Goal: Transaction & Acquisition: Purchase product/service

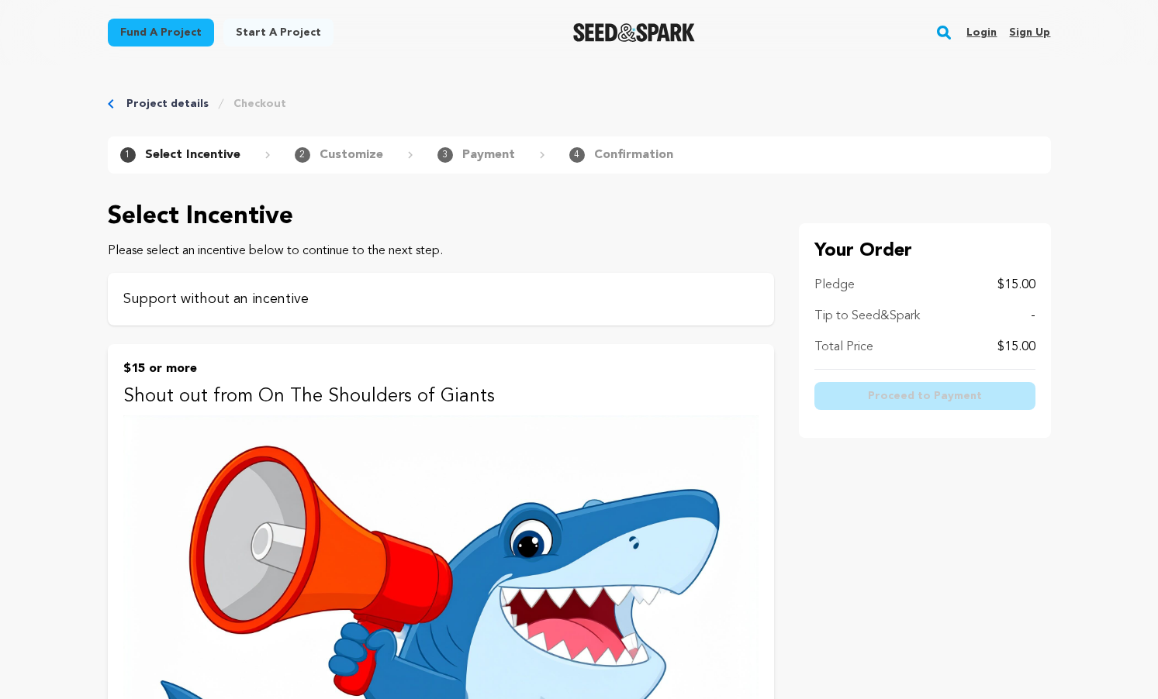
click at [489, 288] on p "Support without an incentive" at bounding box center [440, 299] width 635 height 22
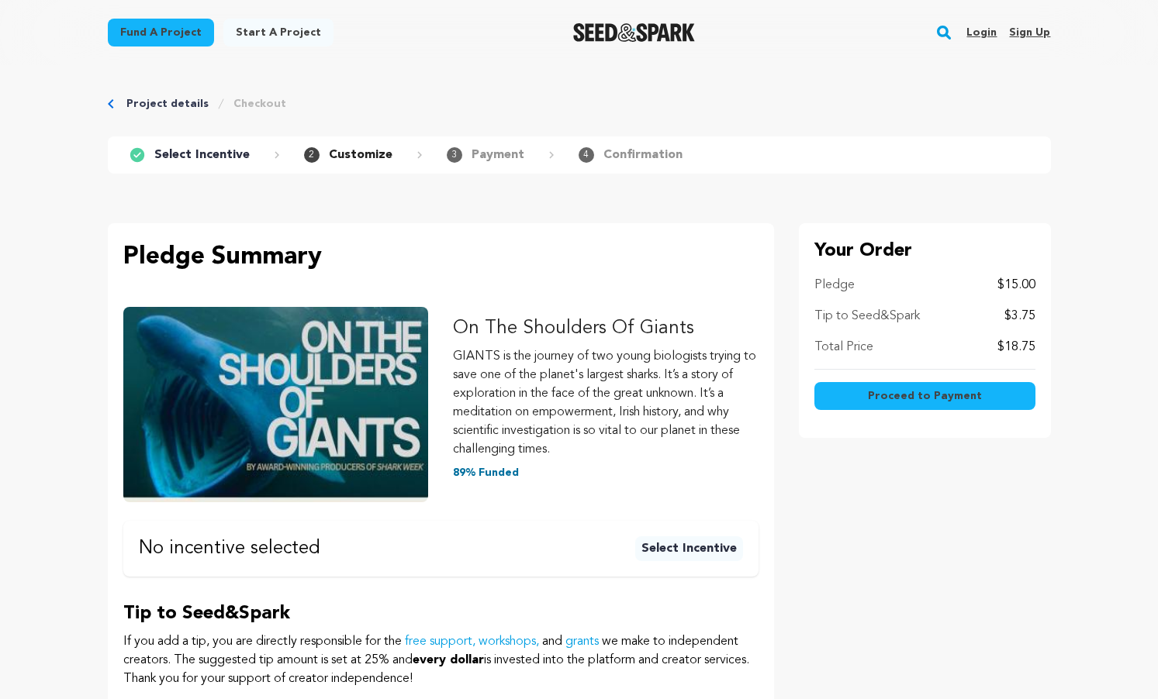
click at [407, 266] on p "Pledge Summary" at bounding box center [440, 257] width 635 height 37
click at [727, 557] on button "Select Incentive" at bounding box center [689, 549] width 108 height 25
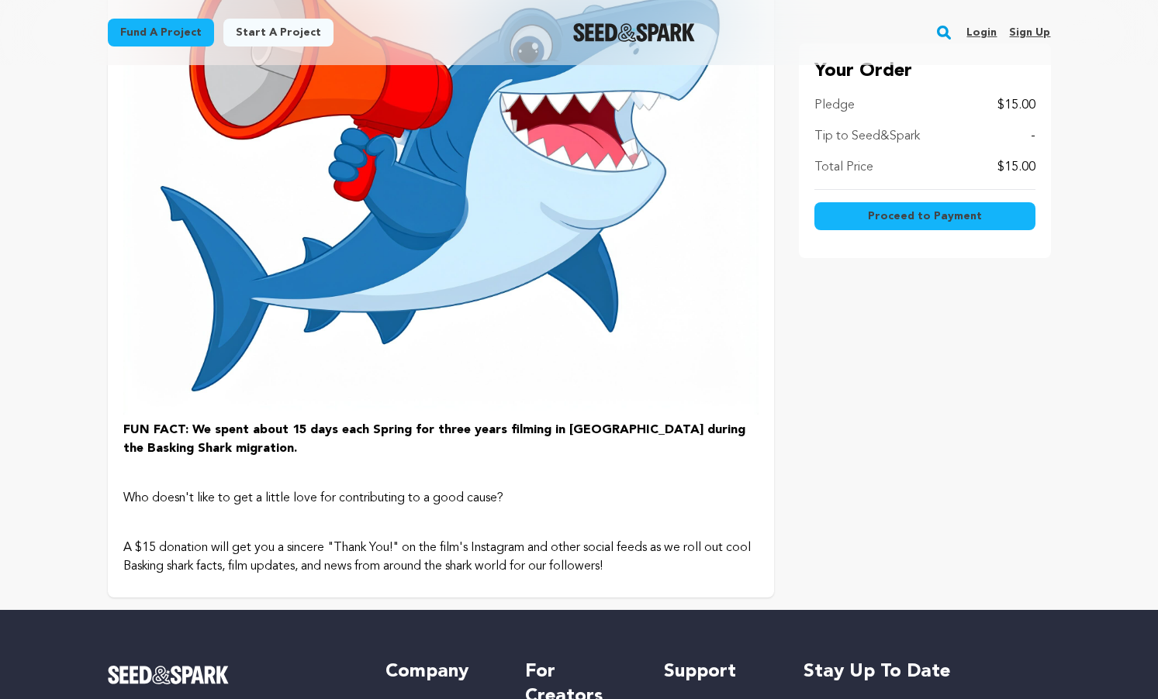
click at [575, 494] on p "Who doesn't like to get a little love for contributing to a good cause?" at bounding box center [440, 498] width 635 height 19
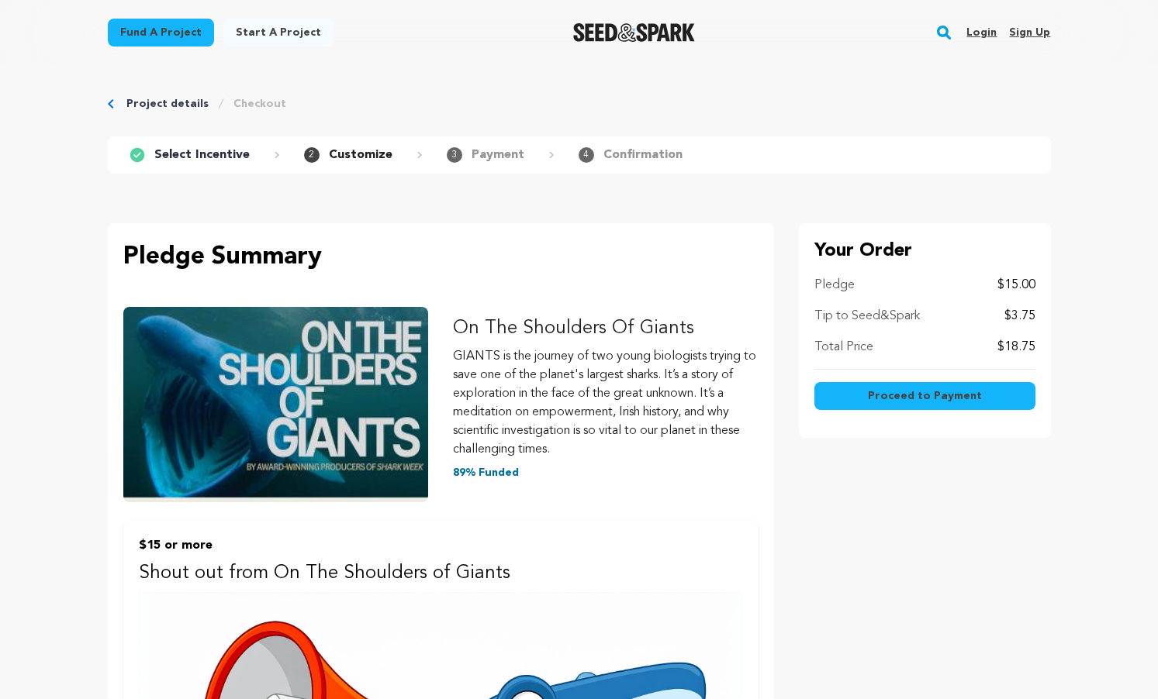
click at [854, 392] on button "Proceed to Payment" at bounding box center [924, 396] width 221 height 28
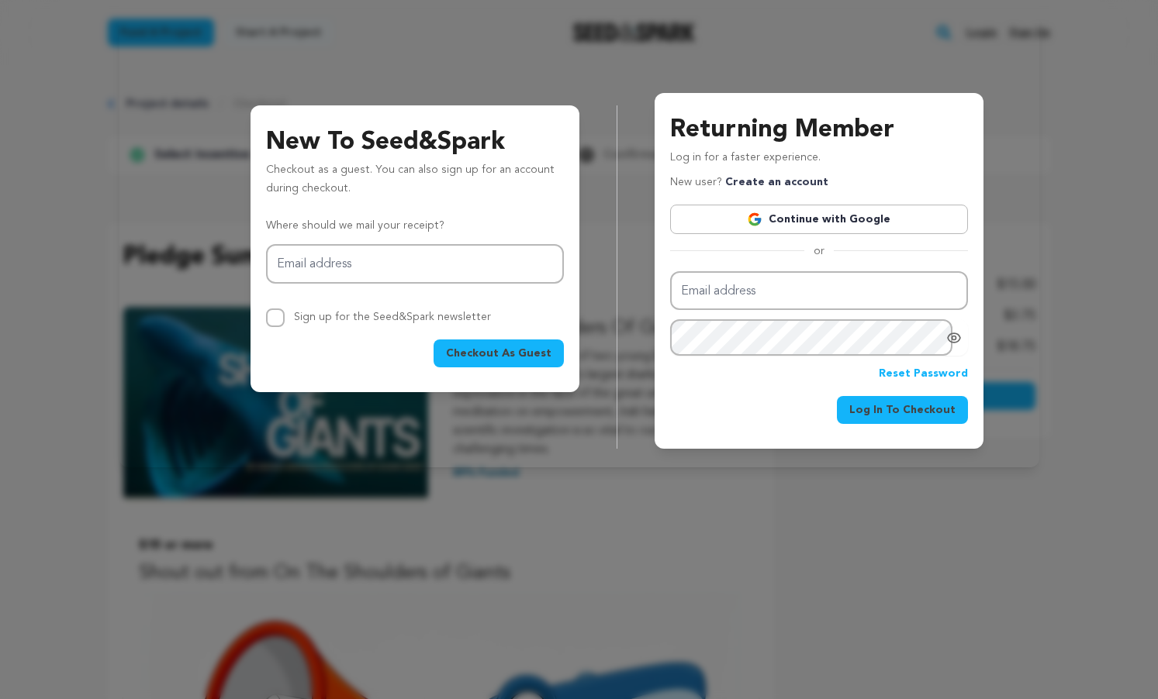
click at [504, 363] on button "Checkout As Guest" at bounding box center [498, 354] width 130 height 28
click at [435, 268] on input "Email address" at bounding box center [415, 264] width 298 height 40
click at [392, 268] on input "[EMAIL_ADDRESS][DOMAIN_NAME]" at bounding box center [415, 264] width 298 height 40
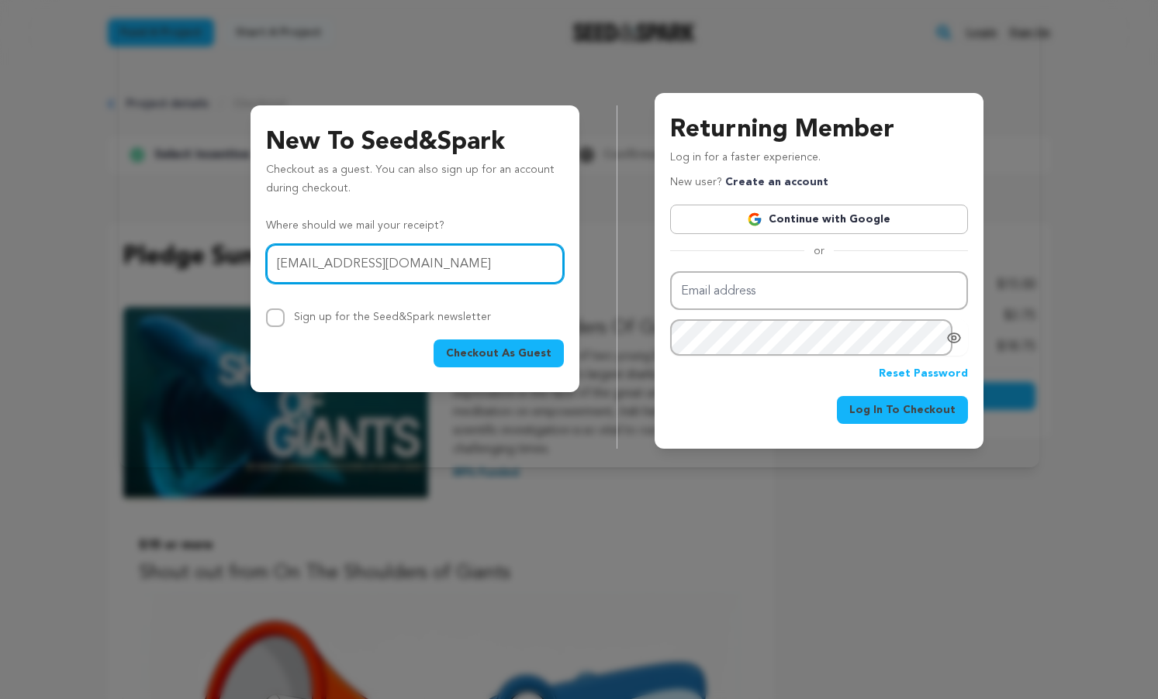
type input "[PERSON_NAME][EMAIL_ADDRESS][DOMAIN_NAME]"
click at [481, 350] on span "Checkout As Guest" at bounding box center [498, 354] width 105 height 16
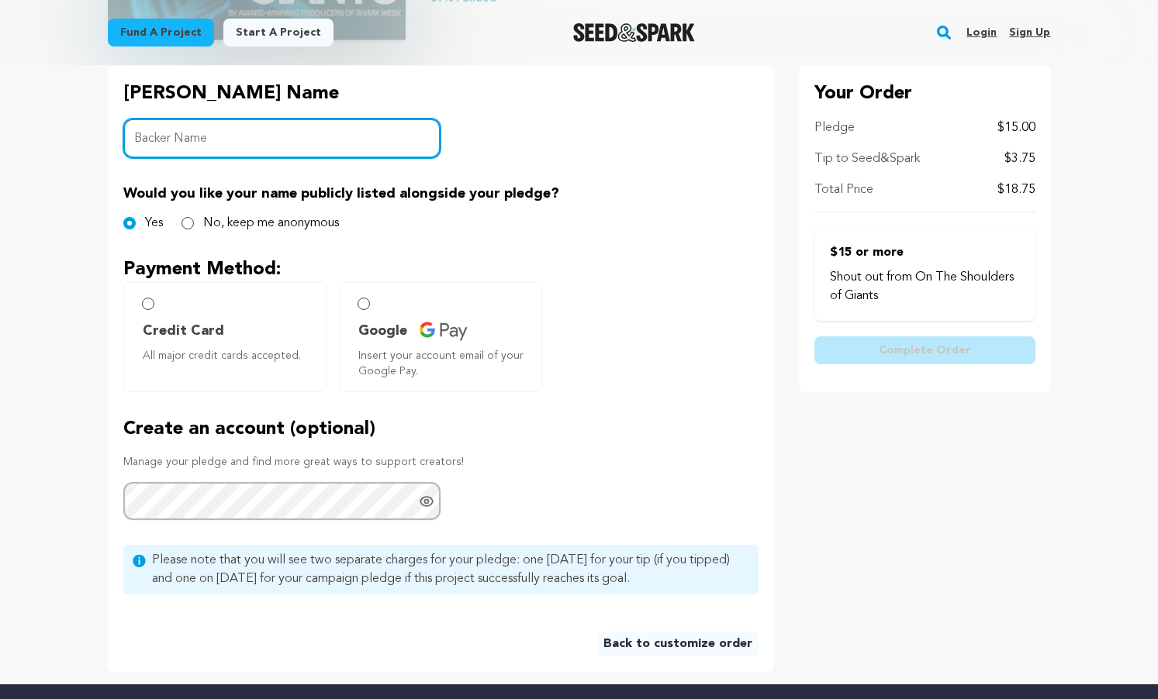
scroll to position [318, 0]
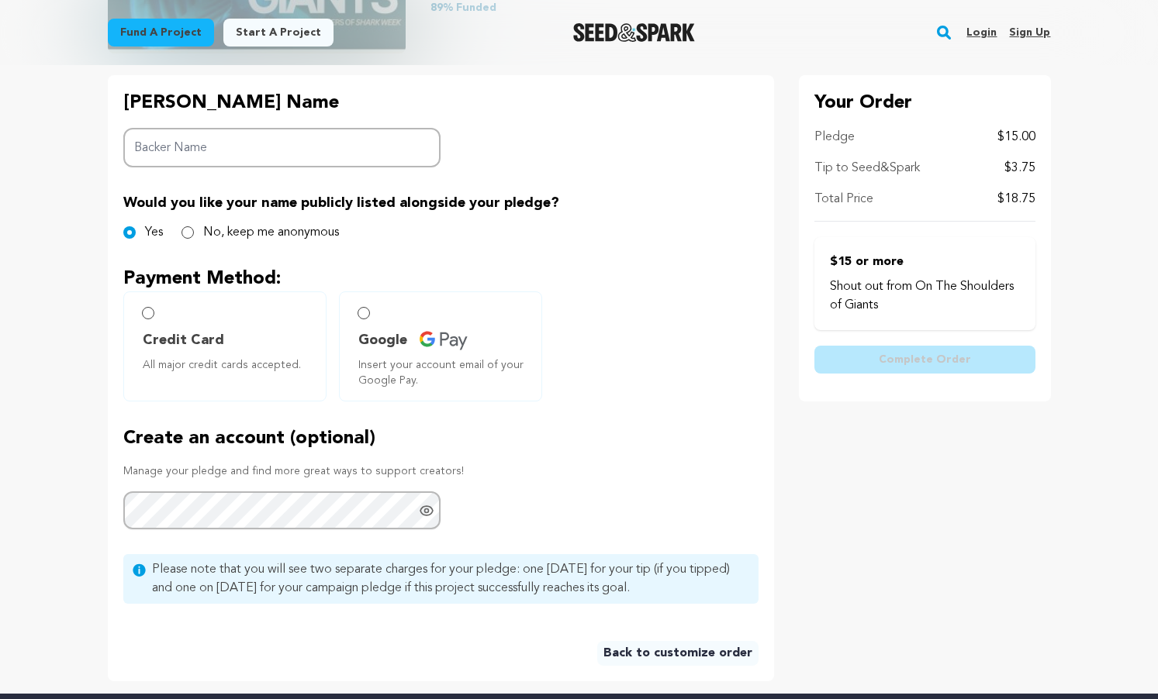
click at [679, 577] on span "Please note that you will see two separate charges for your pledge: one today f…" at bounding box center [450, 579] width 597 height 37
click at [655, 654] on link "Back to customize order" at bounding box center [677, 653] width 161 height 25
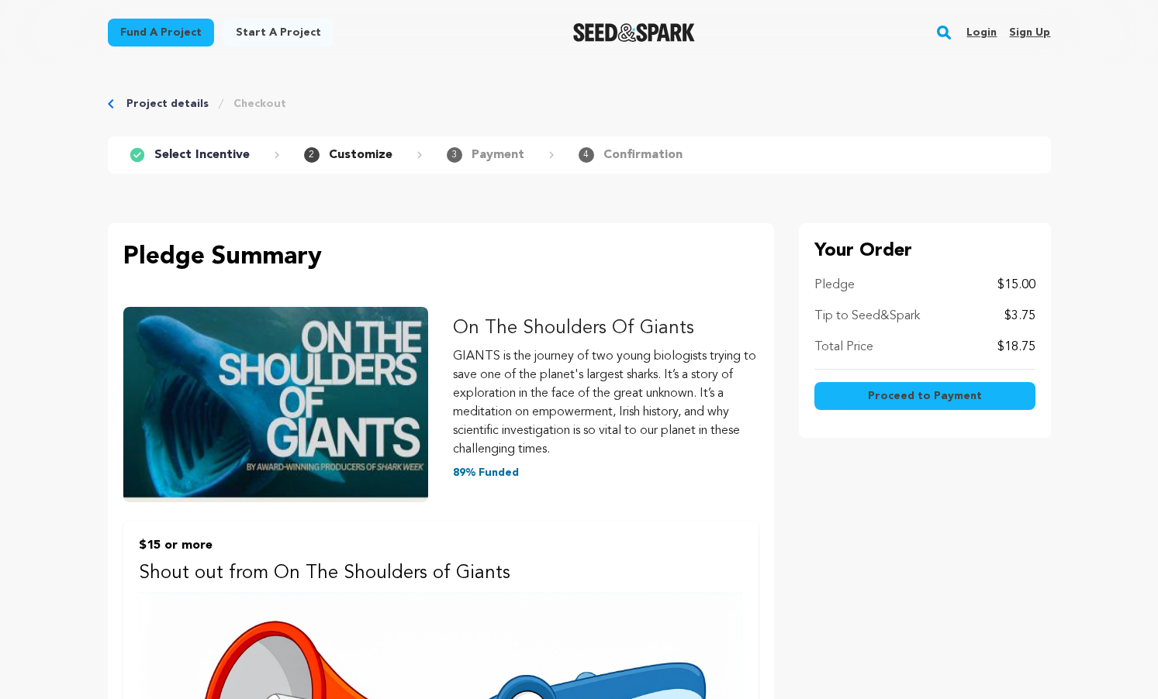
click at [482, 472] on p "89% Funded" at bounding box center [606, 473] width 306 height 16
click at [833, 344] on p "Total Price" at bounding box center [843, 347] width 59 height 19
click at [834, 320] on p "Tip to Seed&Spark" at bounding box center [866, 316] width 105 height 19
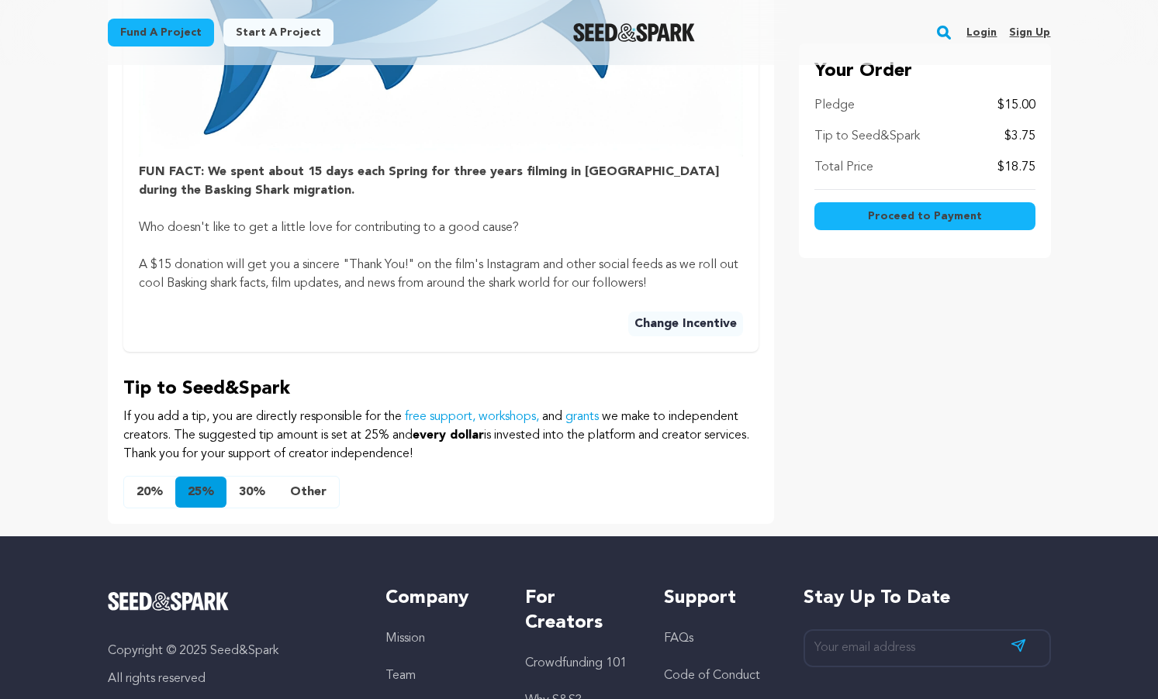
scroll to position [997, 0]
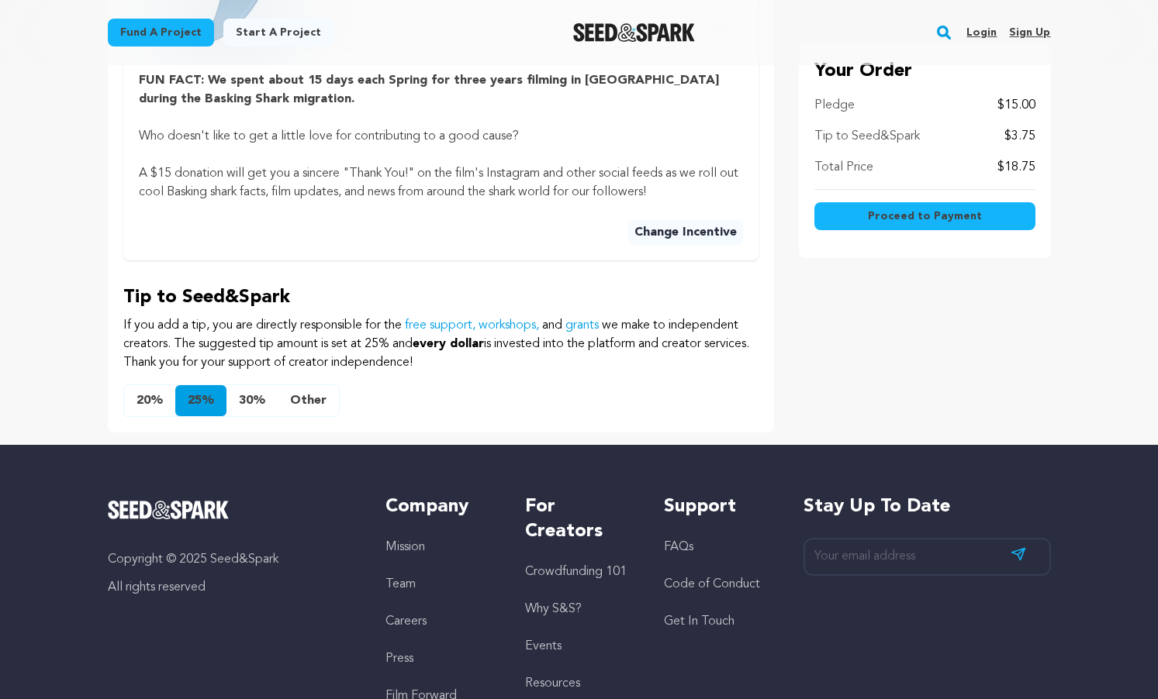
click at [312, 400] on button "Other" at bounding box center [308, 400] width 61 height 31
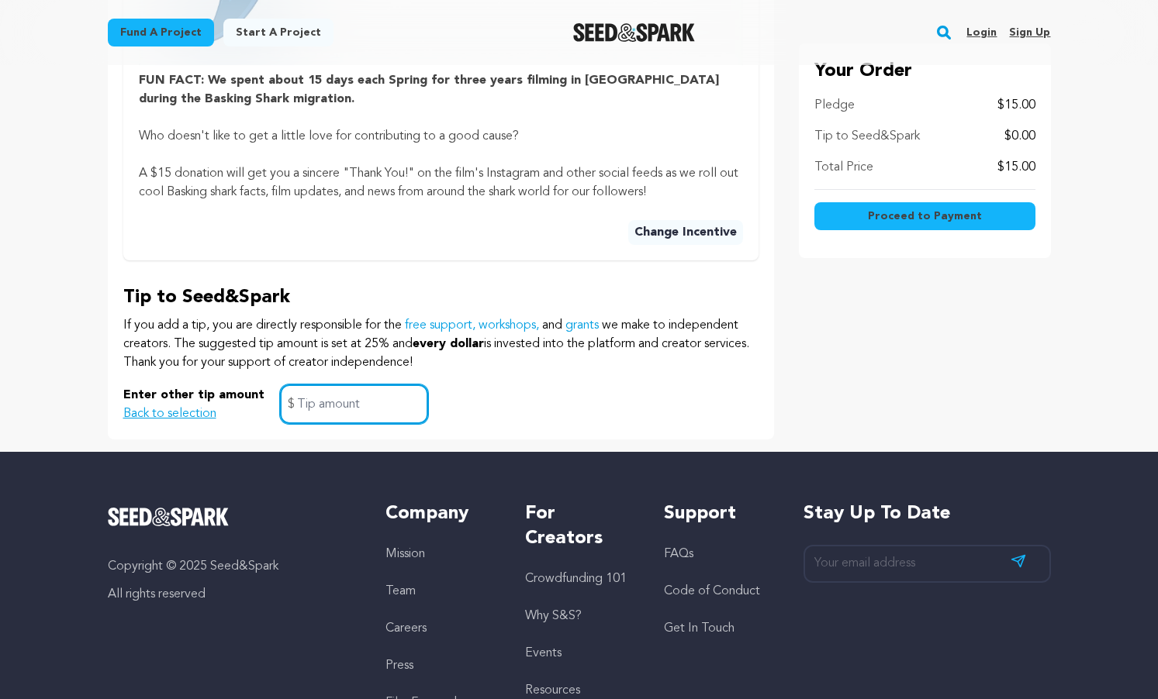
click at [312, 400] on input "text" at bounding box center [354, 405] width 148 height 40
type input "0"
click at [462, 411] on div "Enter other tip amount Back to selection 0 $" at bounding box center [440, 405] width 635 height 40
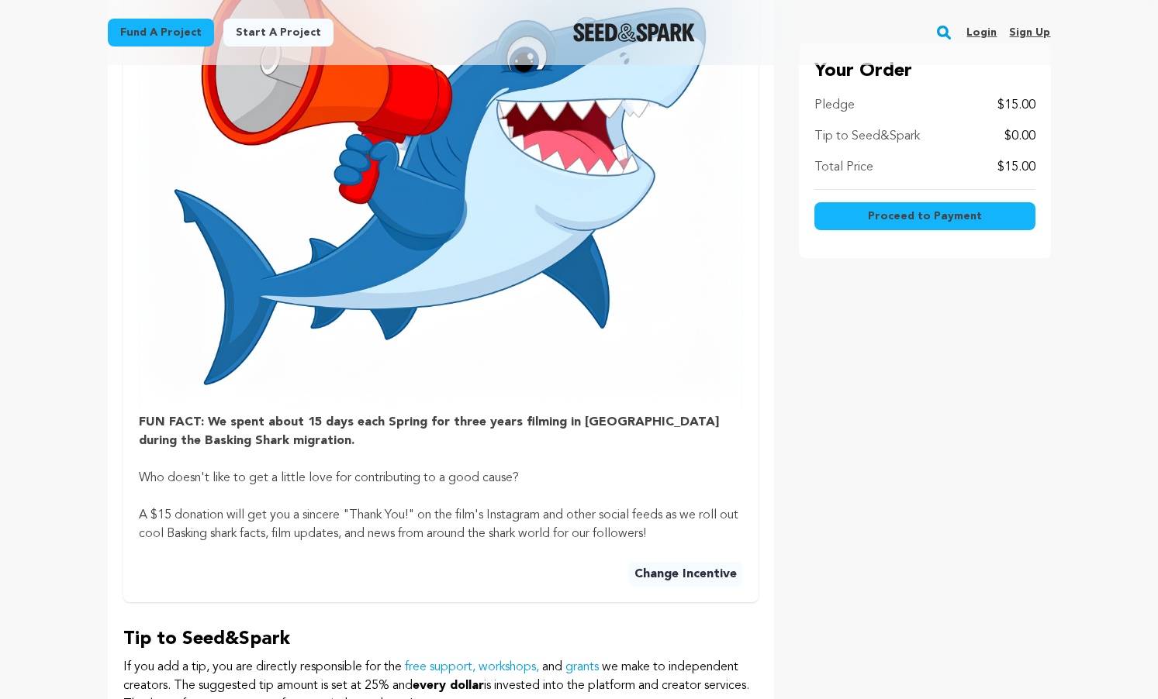
scroll to position [627, 0]
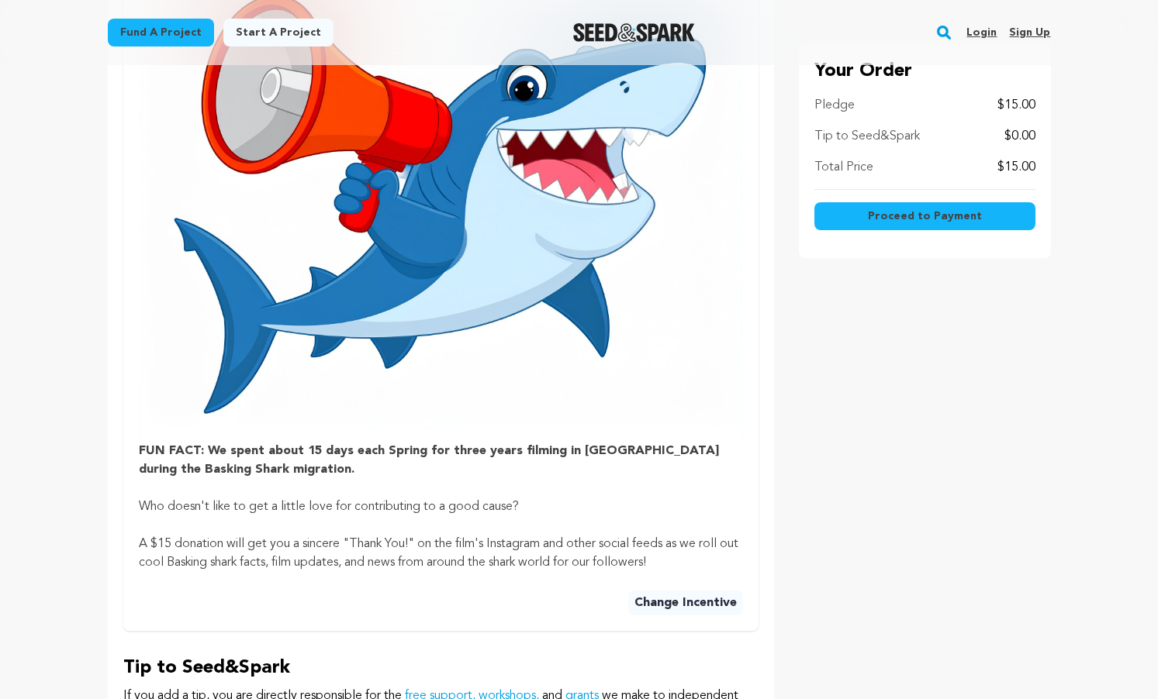
click at [917, 219] on span "Proceed to Payment" at bounding box center [925, 217] width 114 height 16
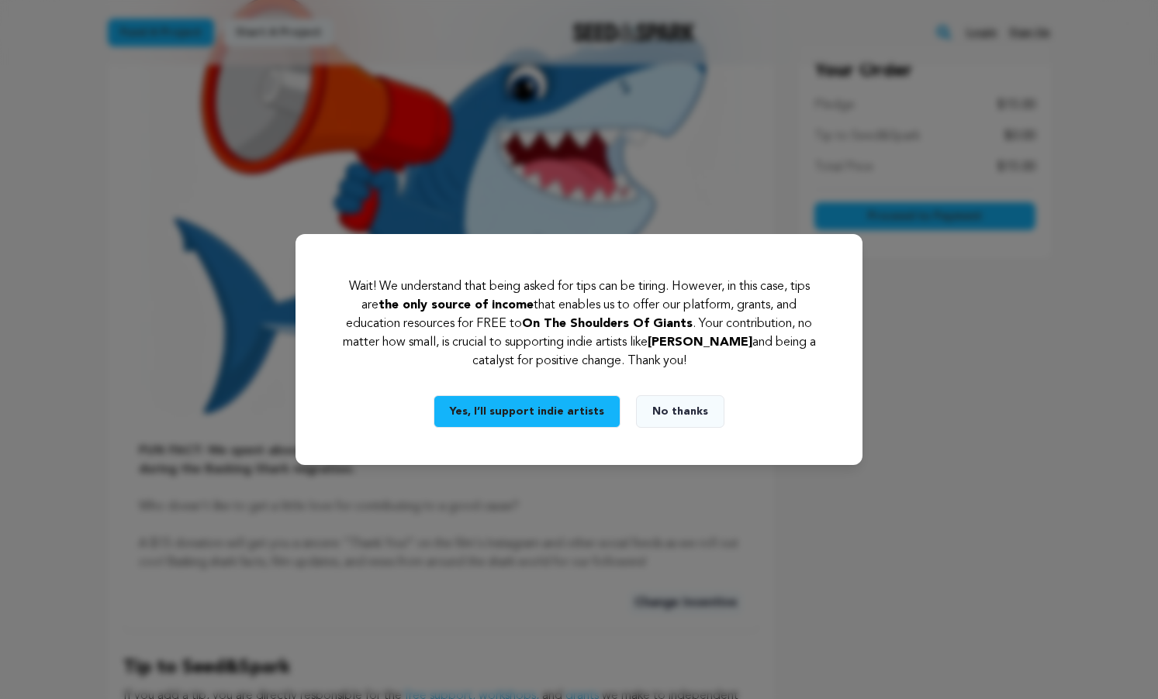
click at [656, 411] on button "No thanks" at bounding box center [680, 411] width 88 height 33
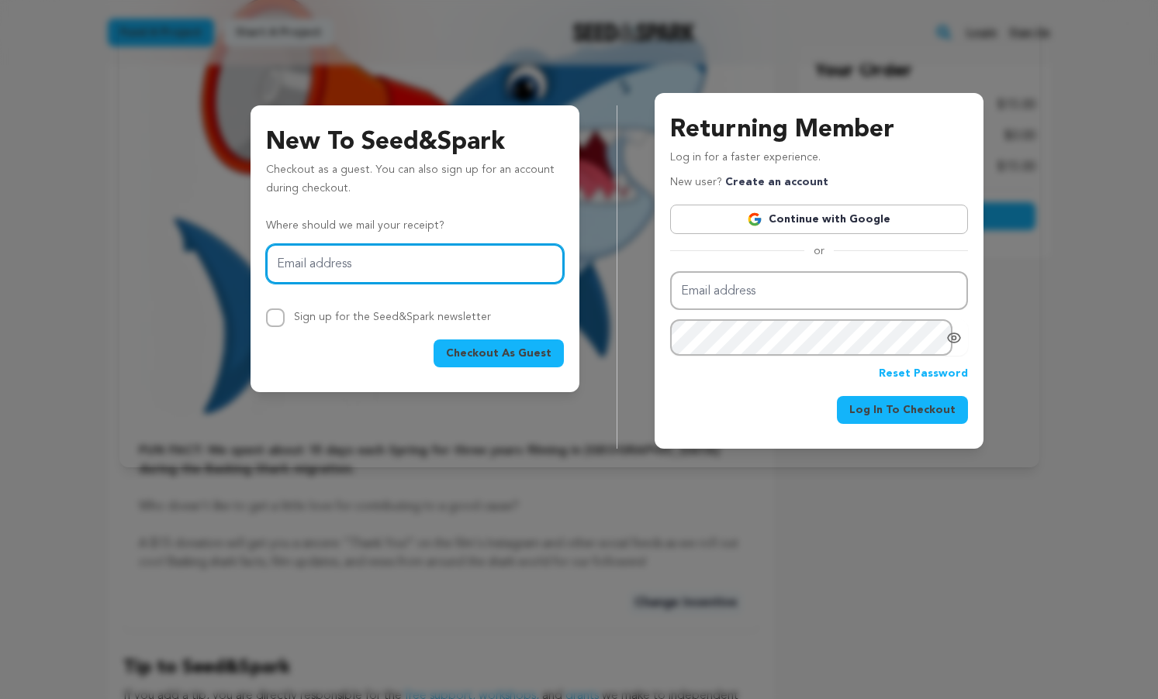
click at [424, 268] on input "Email address" at bounding box center [415, 264] width 298 height 40
type input "[PERSON_NAME][EMAIL_ADDRESS][DOMAIN_NAME]"
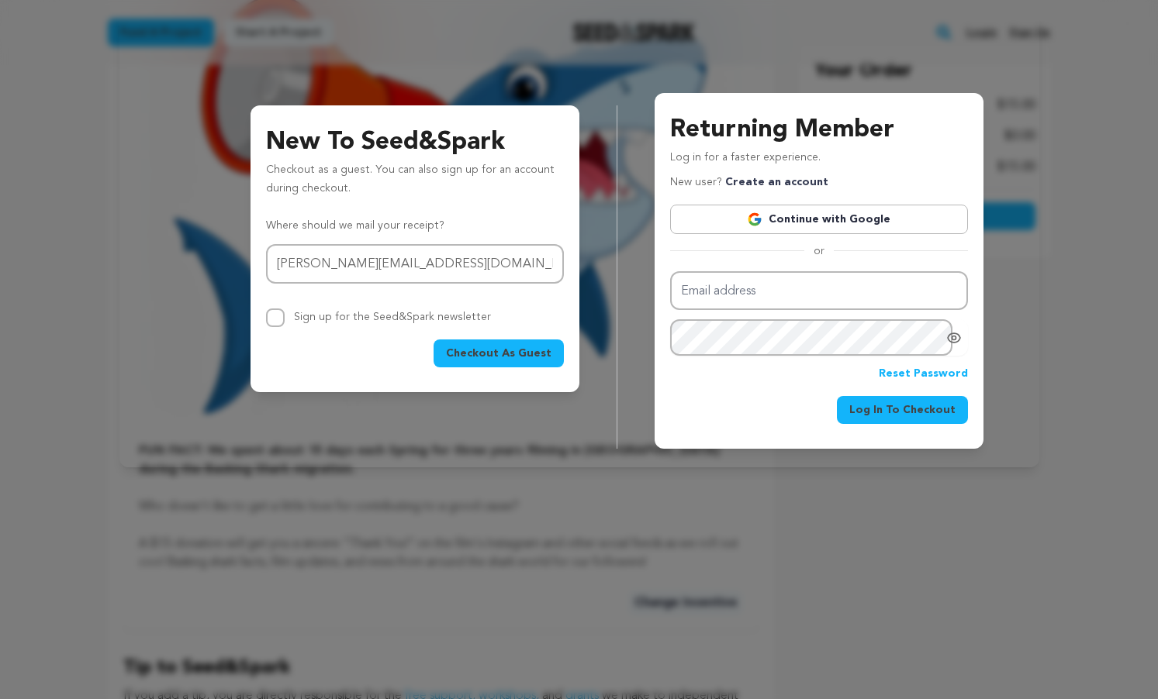
click at [478, 349] on span "Checkout As Guest" at bounding box center [498, 354] width 105 height 16
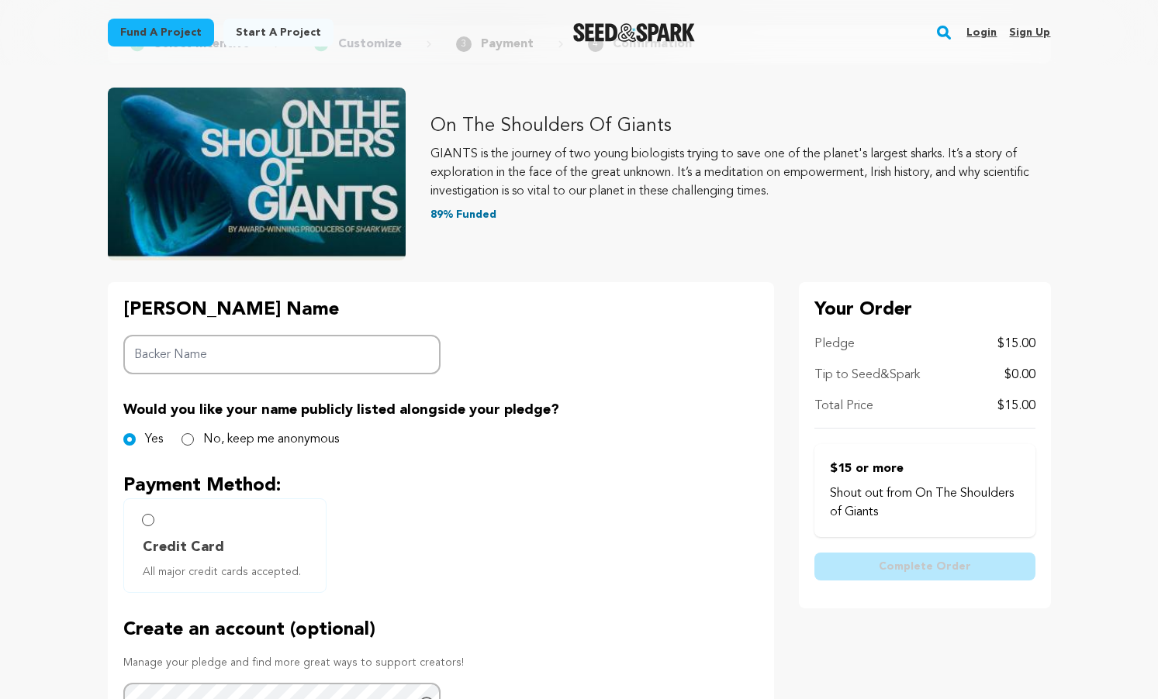
scroll to position [254, 0]
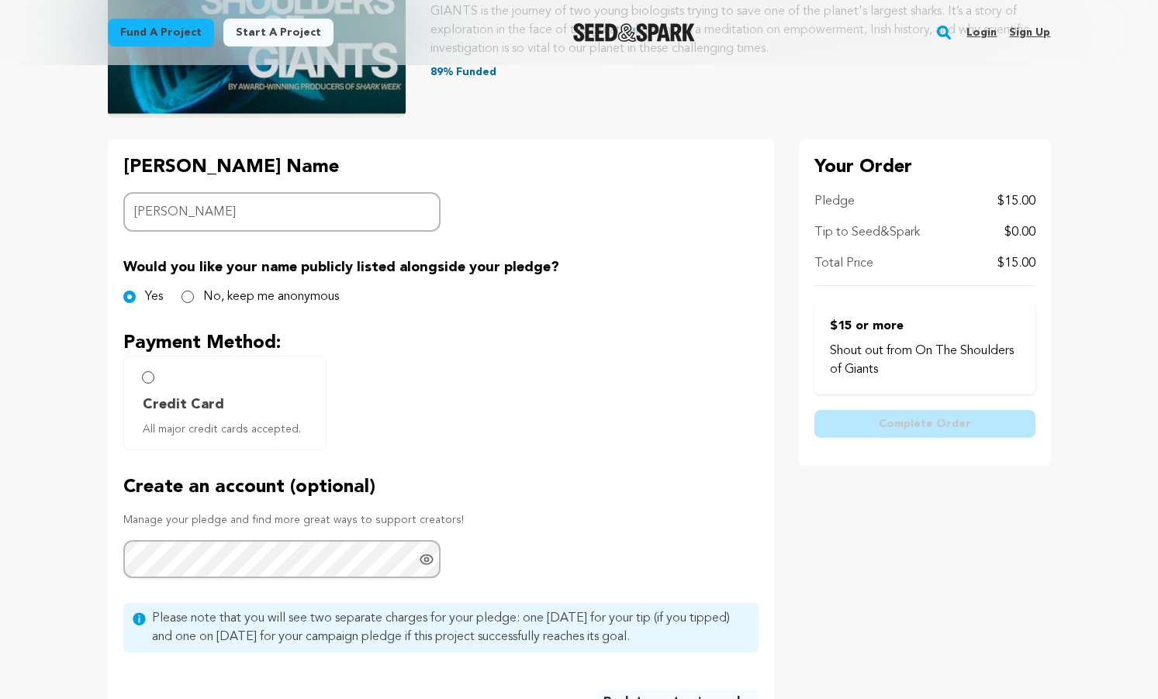
type input "[PERSON_NAME]"
click at [382, 365] on div "Credit Card All major credit cards accepted." at bounding box center [440, 403] width 635 height 95
click at [244, 386] on label "Credit Card All major credit cards accepted." at bounding box center [224, 403] width 203 height 95
radio input "true"
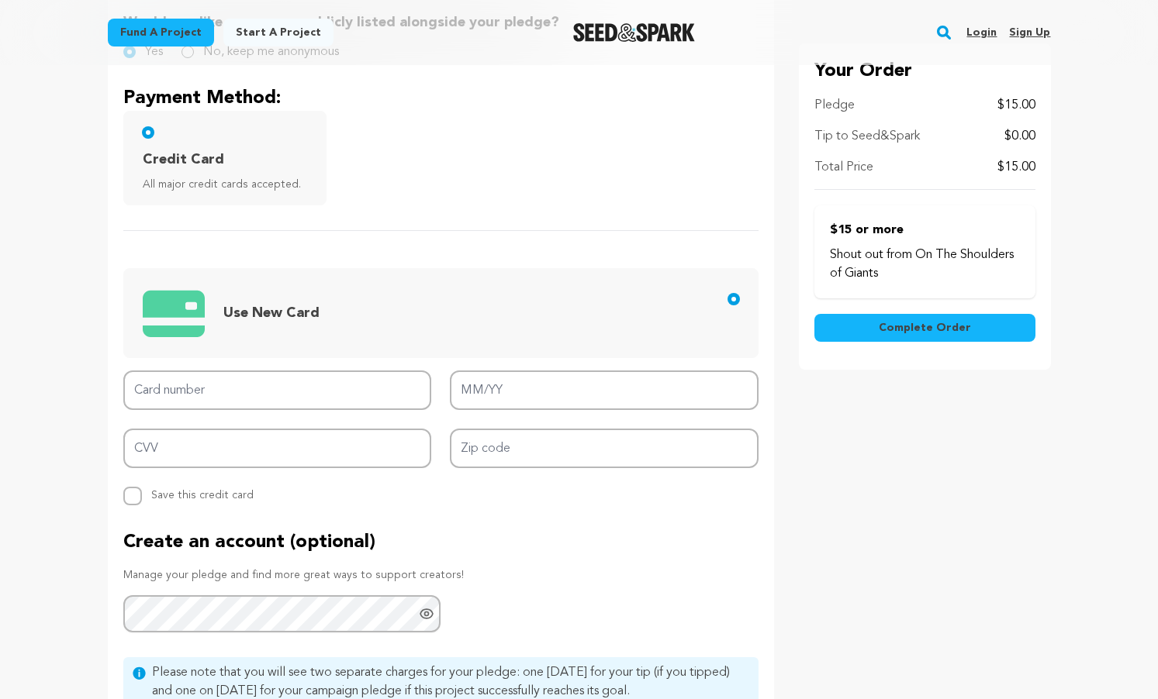
scroll to position [503, 0]
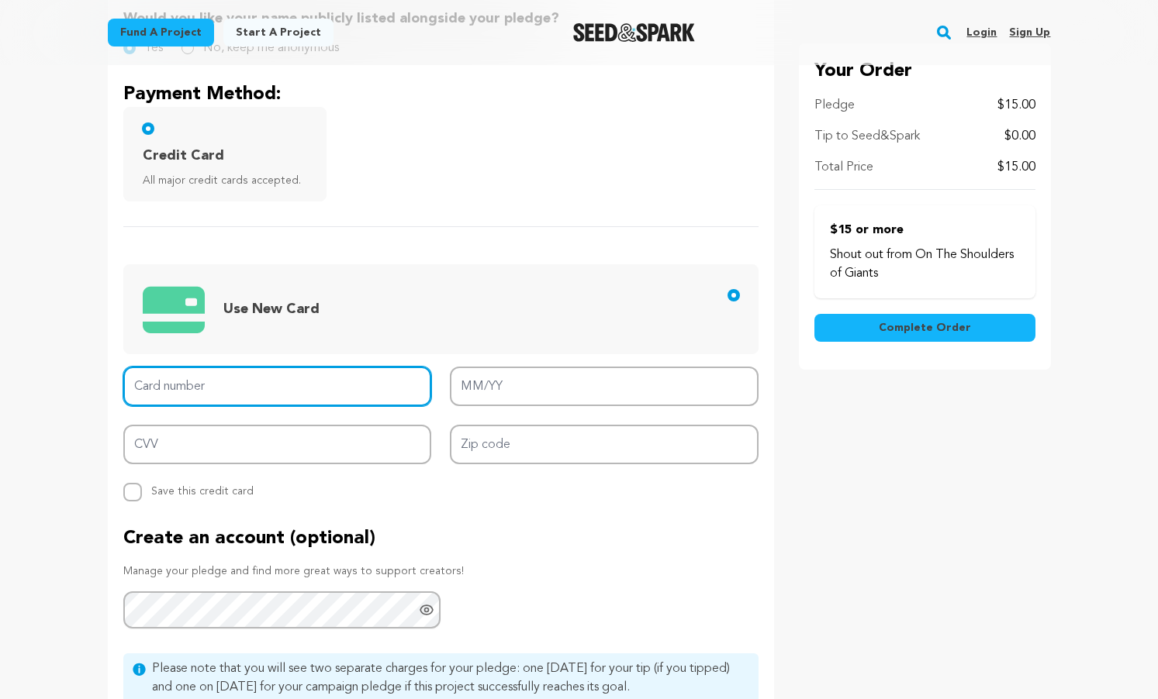
click at [193, 381] on input "Card number" at bounding box center [277, 387] width 309 height 40
type input "4246 3152 9066 4919"
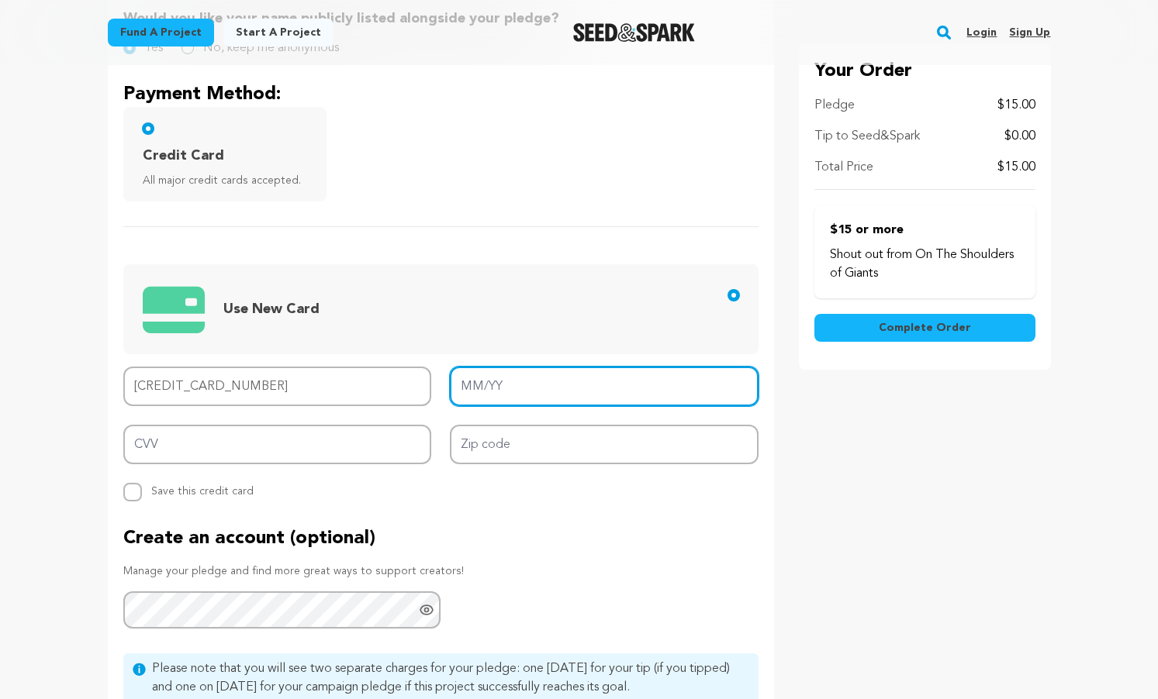
type input "04/29"
type input "867"
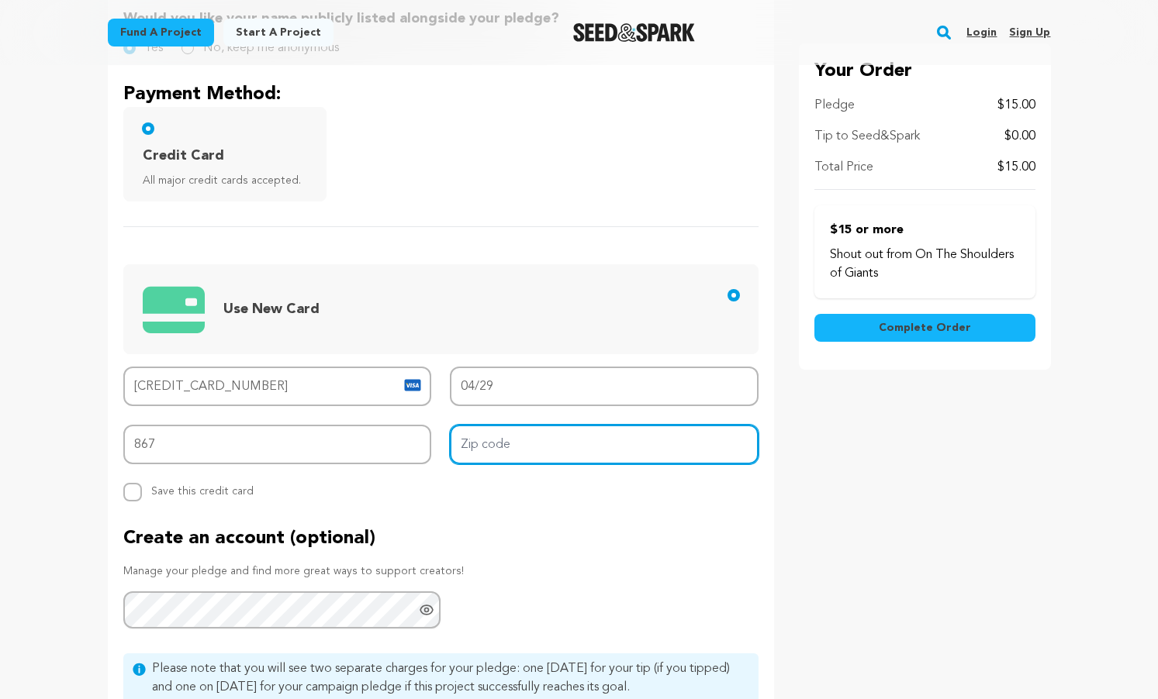
click at [496, 451] on input "Zip code" at bounding box center [604, 445] width 309 height 40
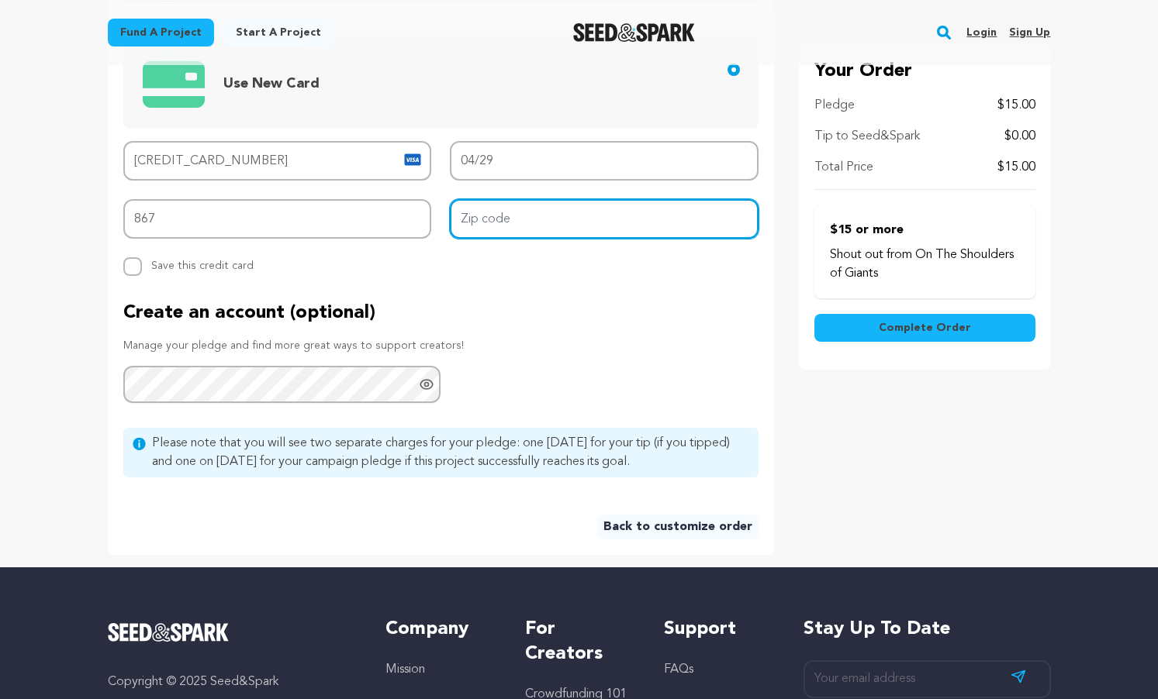
scroll to position [766, 0]
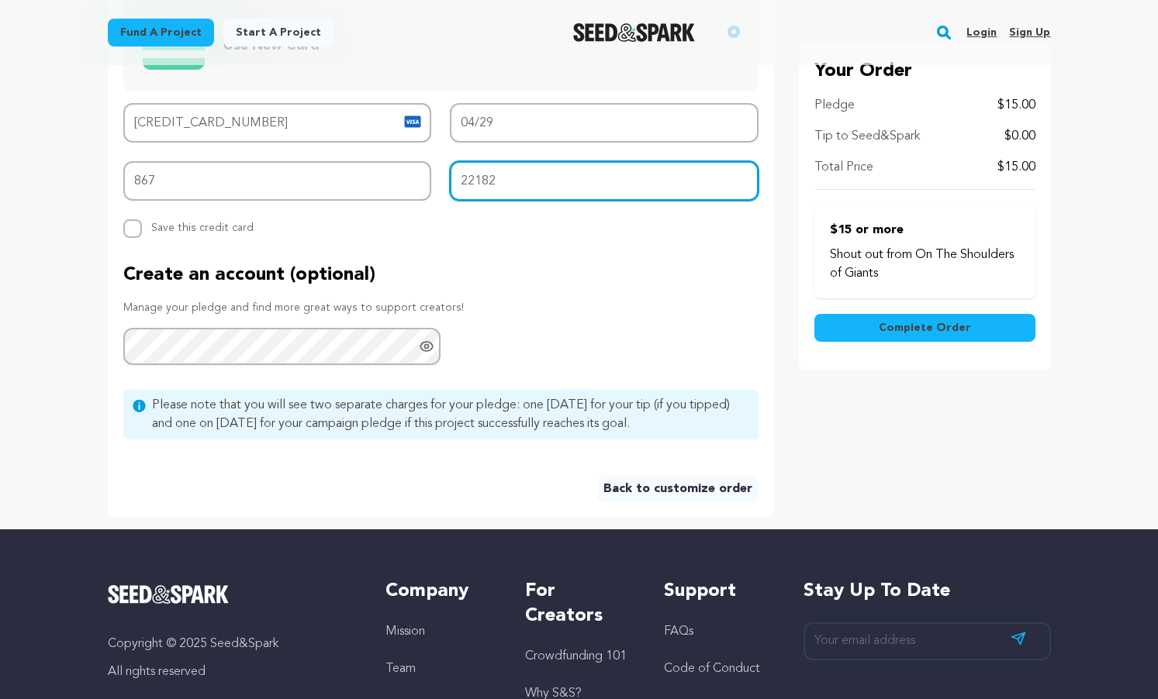
type input "22182"
click at [920, 321] on span "Complete Order" at bounding box center [925, 328] width 92 height 16
